Goal: Find specific fact: Find specific fact

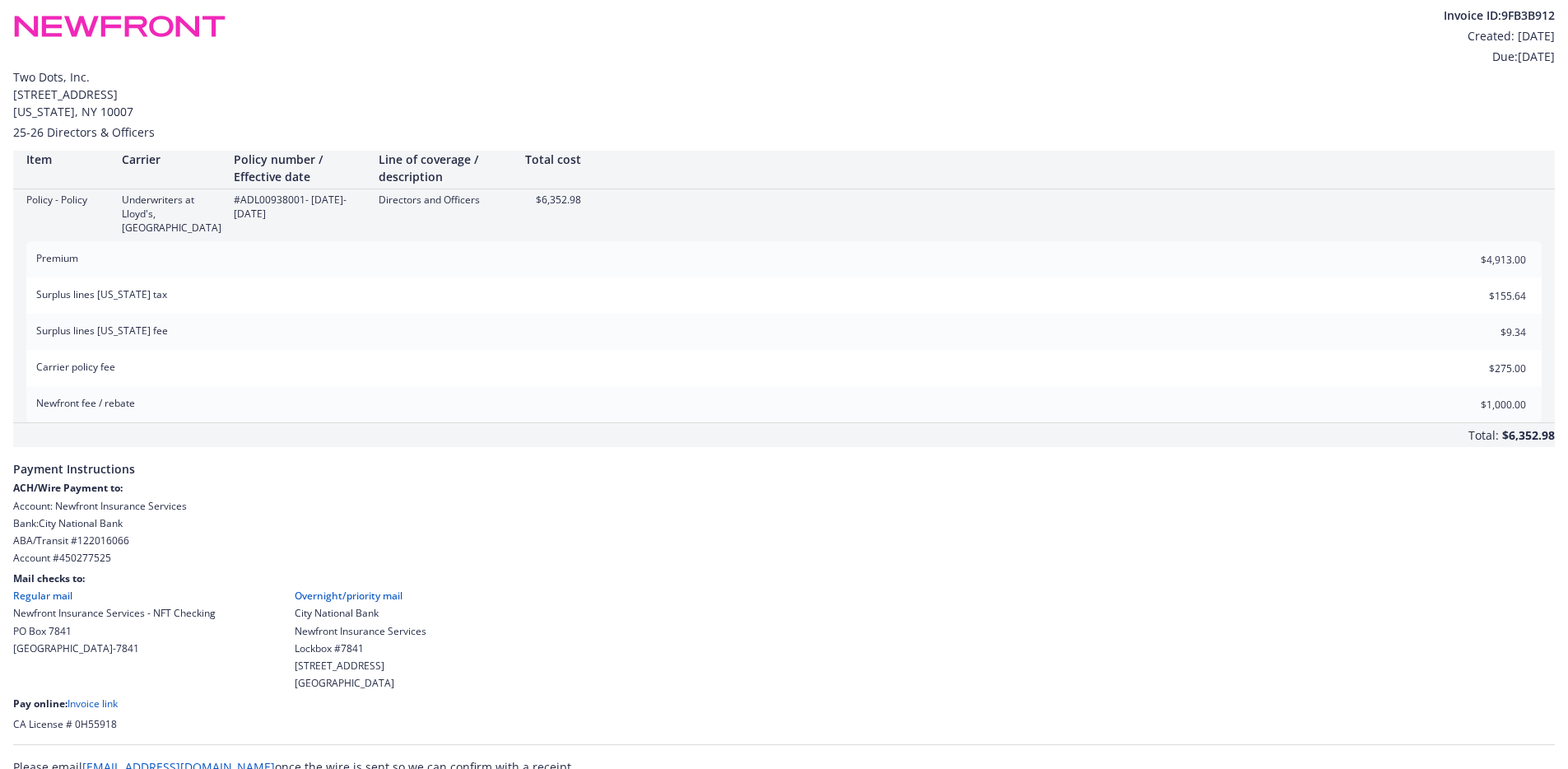
scroll to position [16, 0]
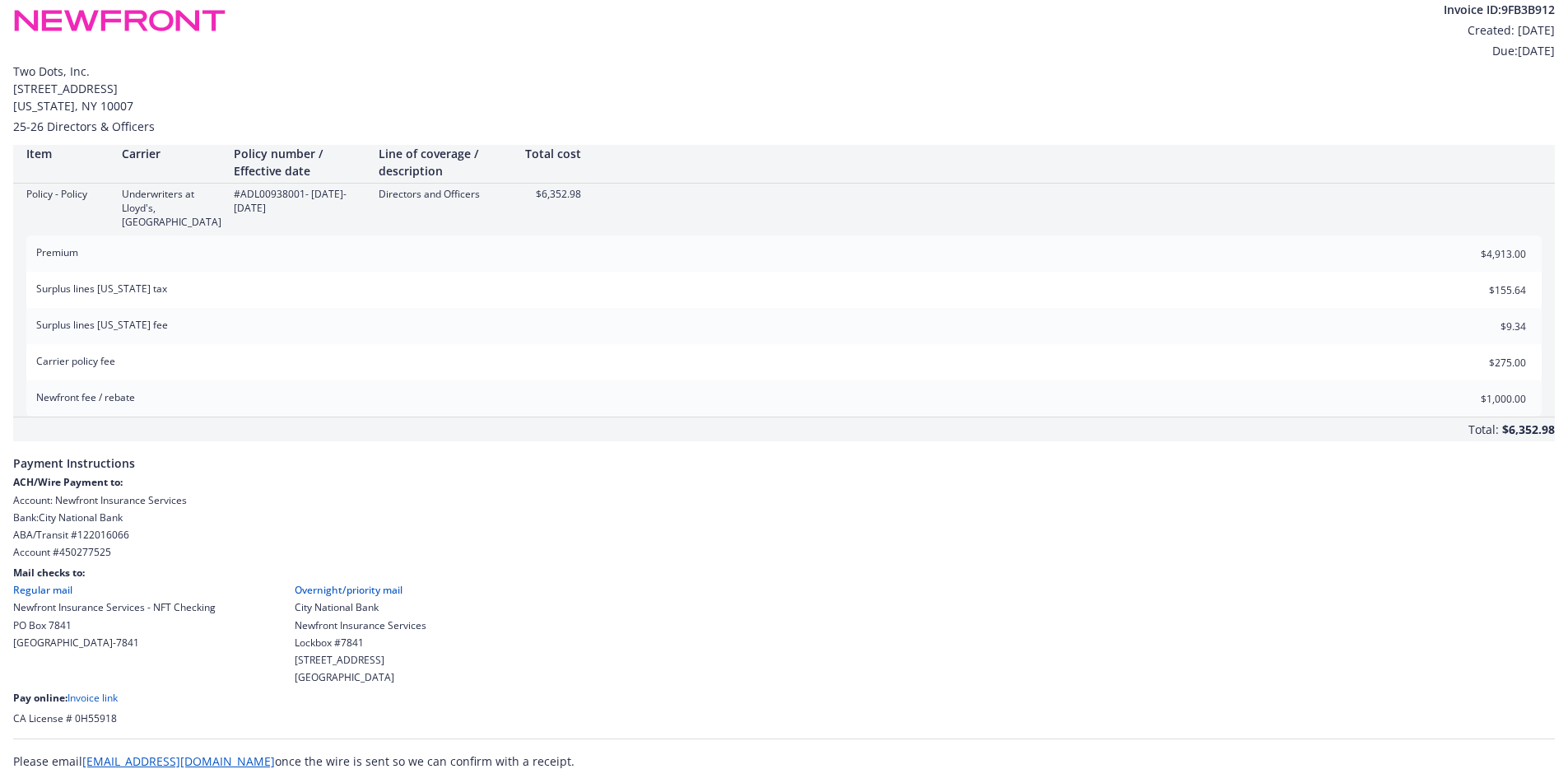
click at [91, 691] on link "Invoice link" at bounding box center [92, 698] width 50 height 14
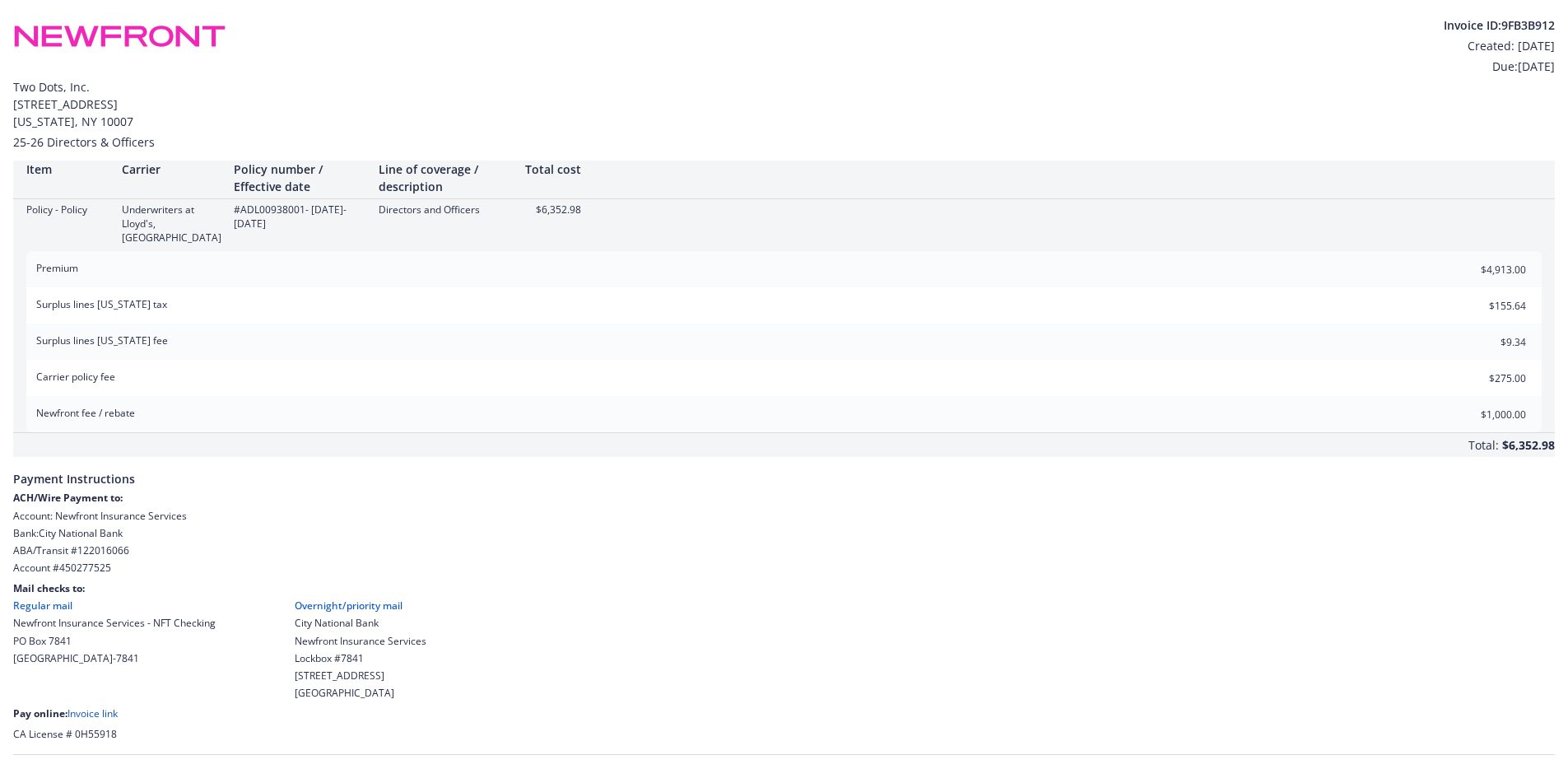
click at [93, 706] on link "Invoice link" at bounding box center [92, 714] width 50 height 14
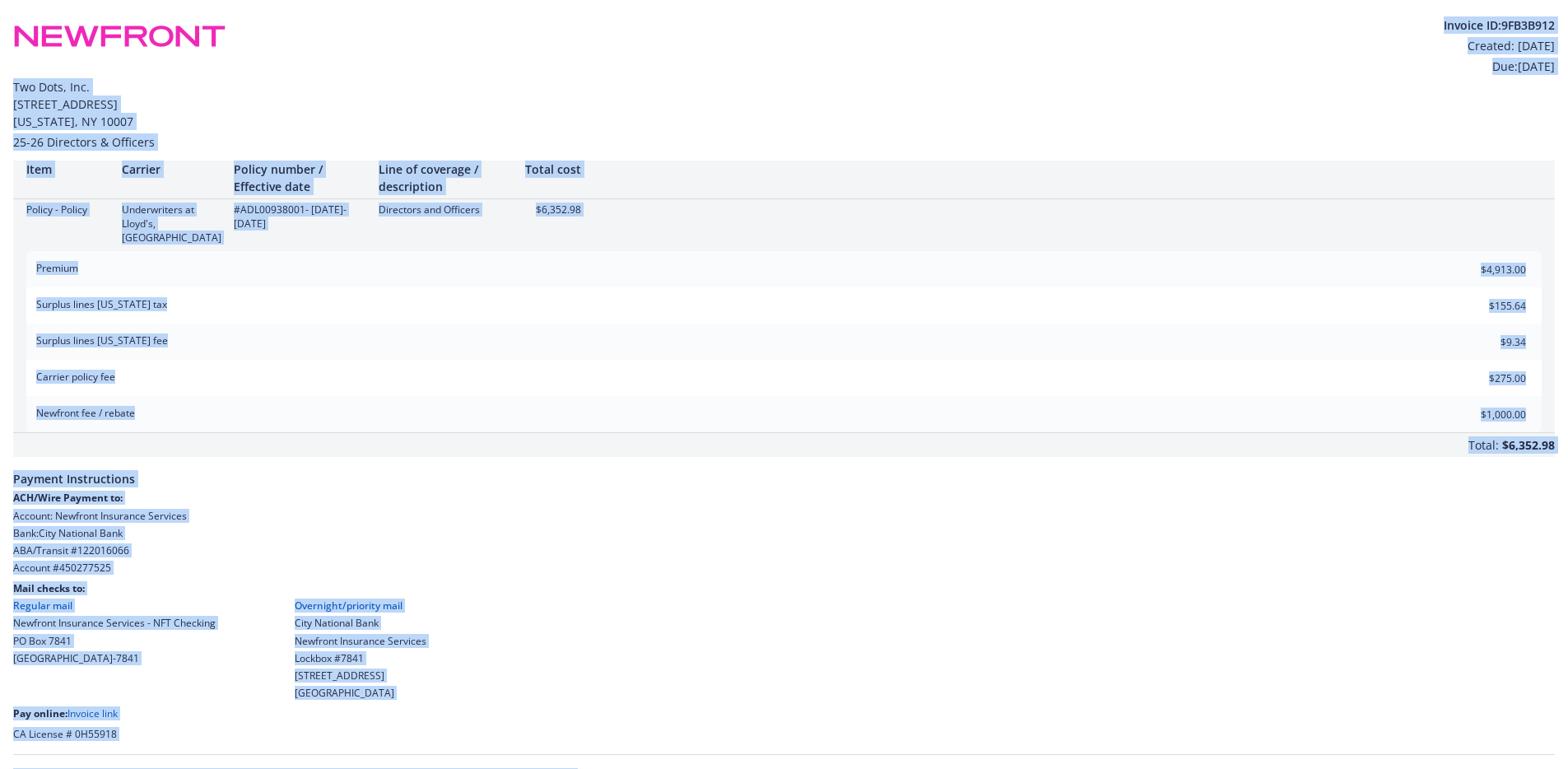
click at [328, 336] on div "Surplus lines California fee $9.34" at bounding box center [784, 341] width 1515 height 36
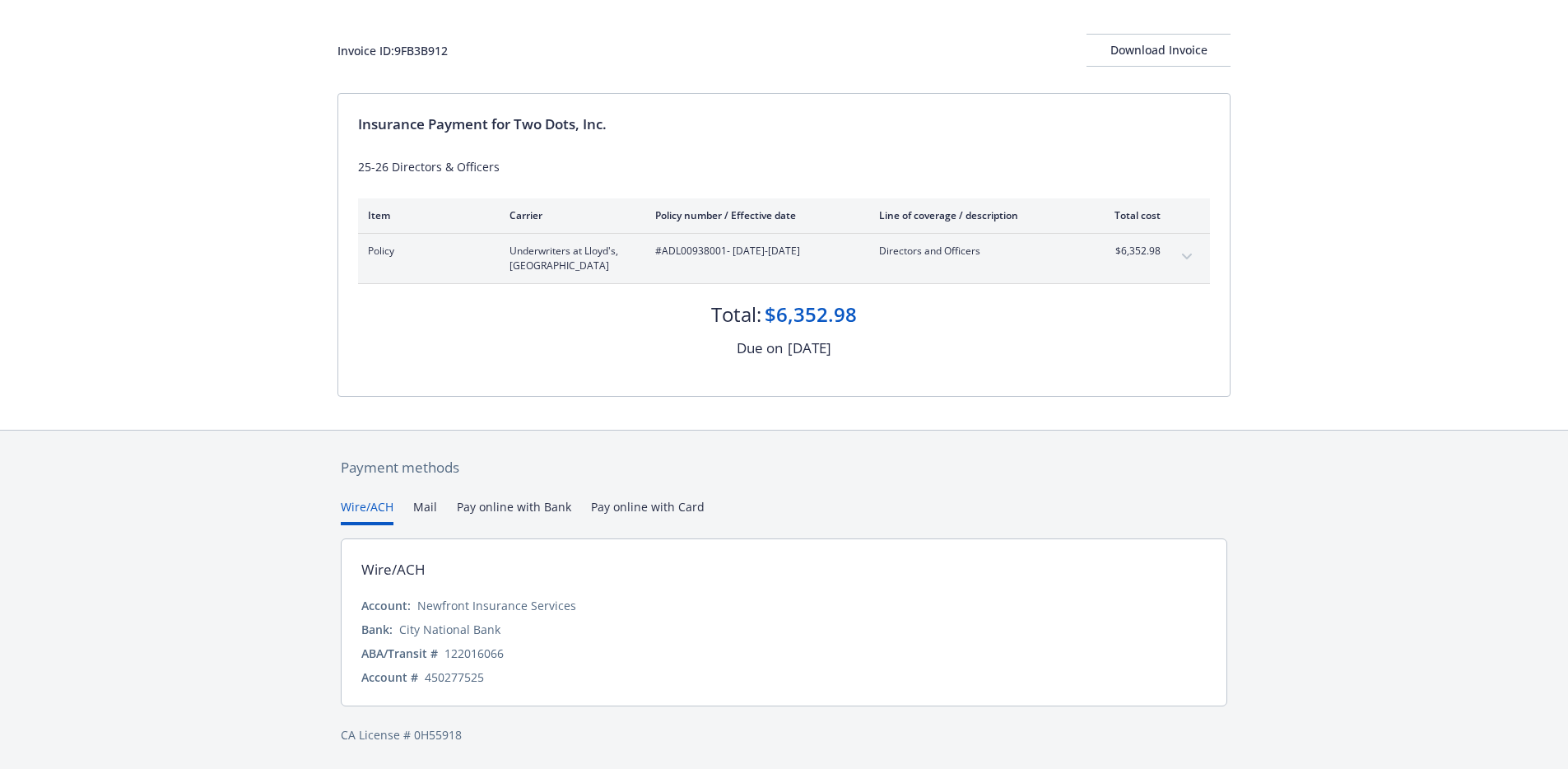
scroll to position [79, 0]
drag, startPoint x: 485, startPoint y: 678, endPoint x: 421, endPoint y: 676, distance: 64.0
click at [421, 676] on div "Account # 450277525" at bounding box center [784, 677] width 845 height 18
copy div "450277525"
